Goal: Navigation & Orientation: Find specific page/section

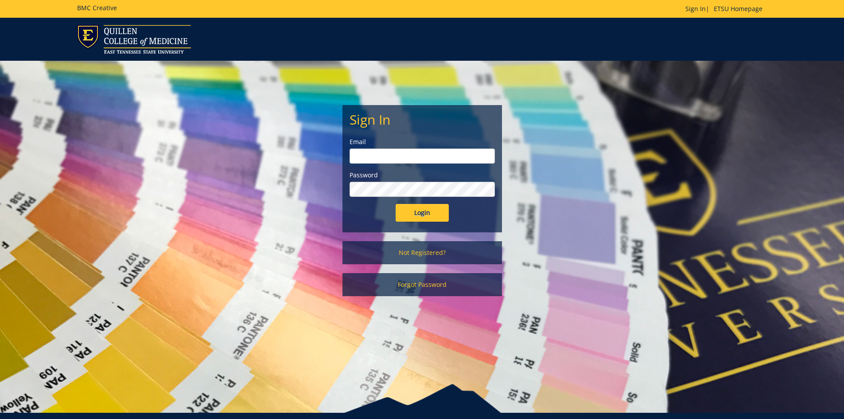
type input "[EMAIL_ADDRESS][DOMAIN_NAME]"
click at [424, 212] on input "Login" at bounding box center [422, 213] width 53 height 18
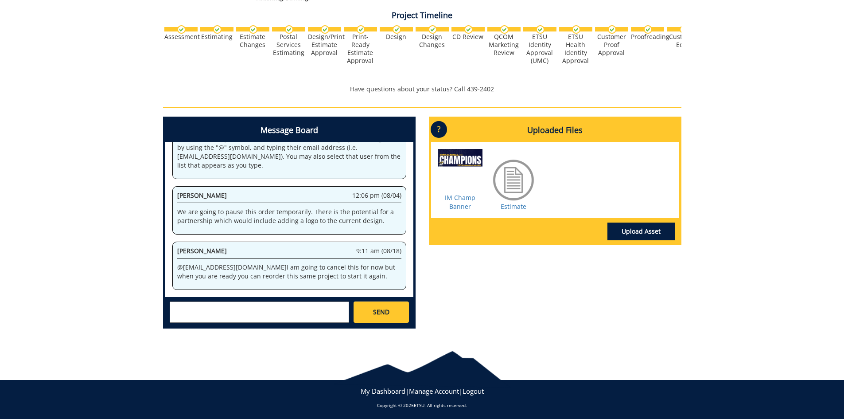
scroll to position [256, 0]
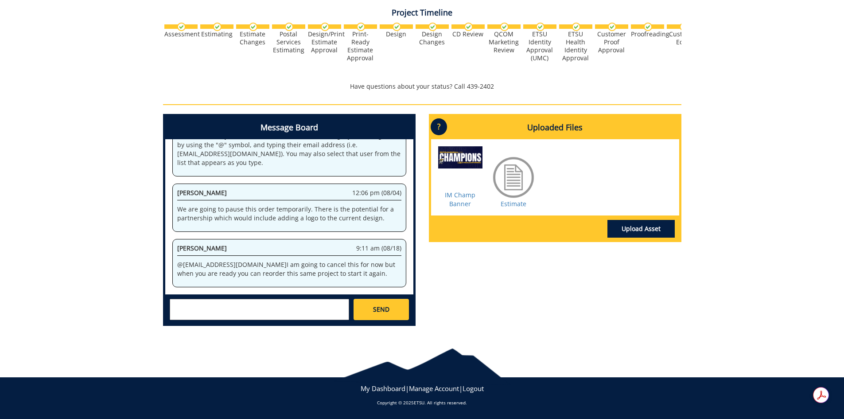
click at [297, 310] on textarea at bounding box center [259, 309] width 179 height 21
click at [300, 338] on body "BMC Creative Welcome back, Shaina ! | ETSU Homepage | BMC Creative Homepage | L…" at bounding box center [422, 81] width 844 height 675
click at [435, 274] on div "Message Board System 3:00 pm (07/28) Welcome to the Project Messenger. All mess…" at bounding box center [422, 223] width 532 height 219
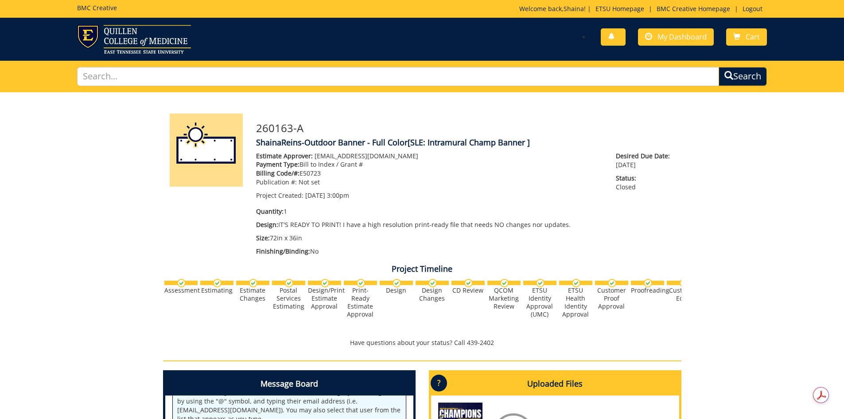
scroll to position [0, 348]
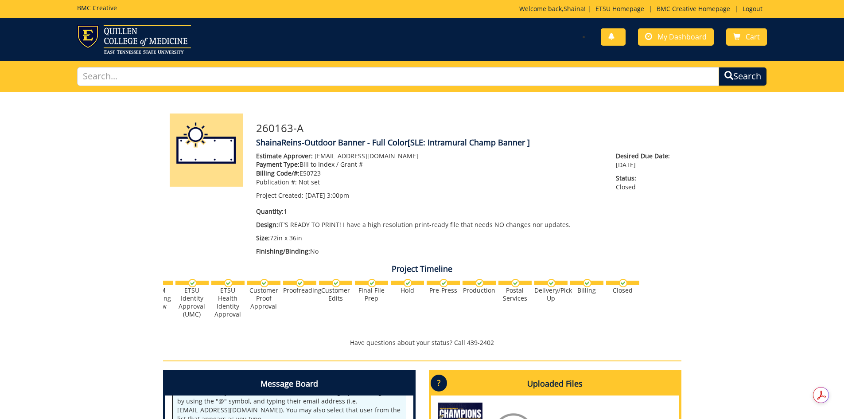
click at [801, 331] on div "260163-A ShainaReins-Outdoor Banner - Full Color [SLE: Intramural Champ Banner …" at bounding box center [422, 340] width 844 height 497
click at [667, 37] on span "My Dashboard" at bounding box center [681, 37] width 49 height 10
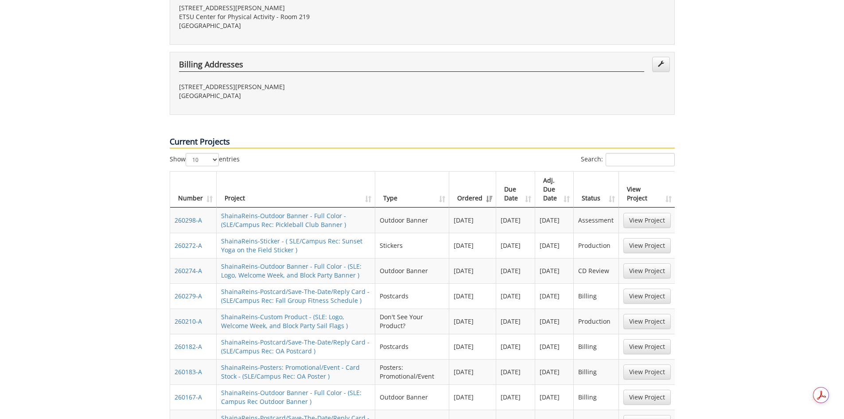
scroll to position [354, 0]
